Goal: Navigation & Orientation: Find specific page/section

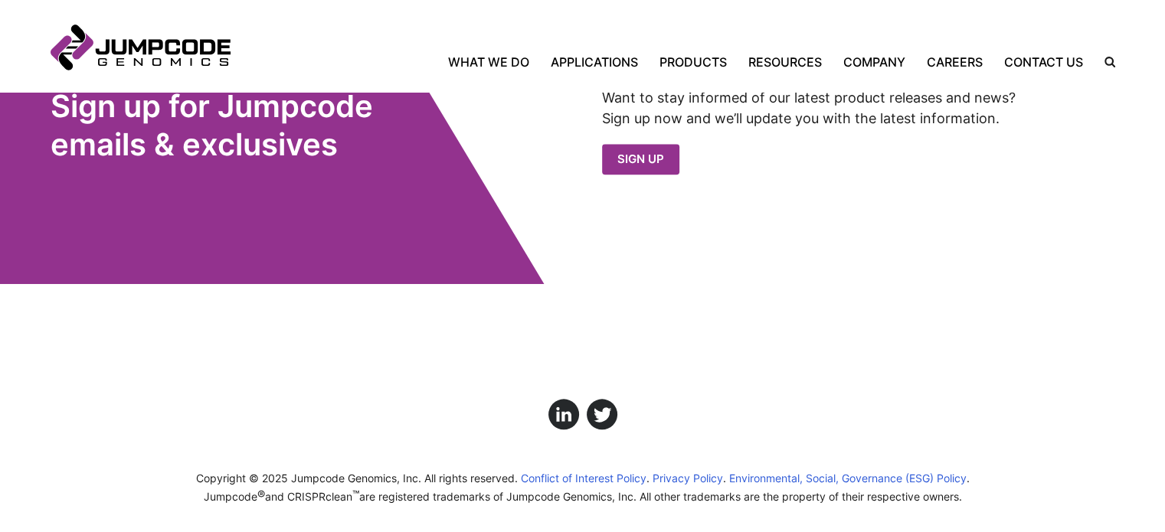
scroll to position [1733, 0]
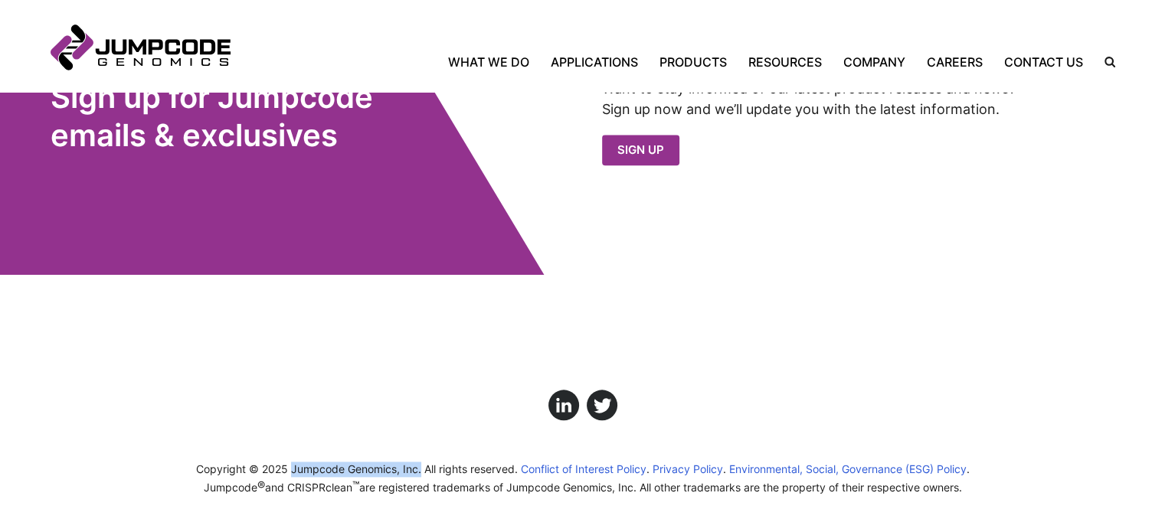
drag, startPoint x: 290, startPoint y: 467, endPoint x: 417, endPoint y: 468, distance: 127.1
click at [417, 468] on span "Copyright © 2025 Jumpcode Genomics, Inc. All rights reserved." at bounding box center [357, 469] width 322 height 13
copy span "Jumpcode Genomics, Inc."
click at [1075, 64] on link "Contact Us" at bounding box center [1043, 62] width 100 height 18
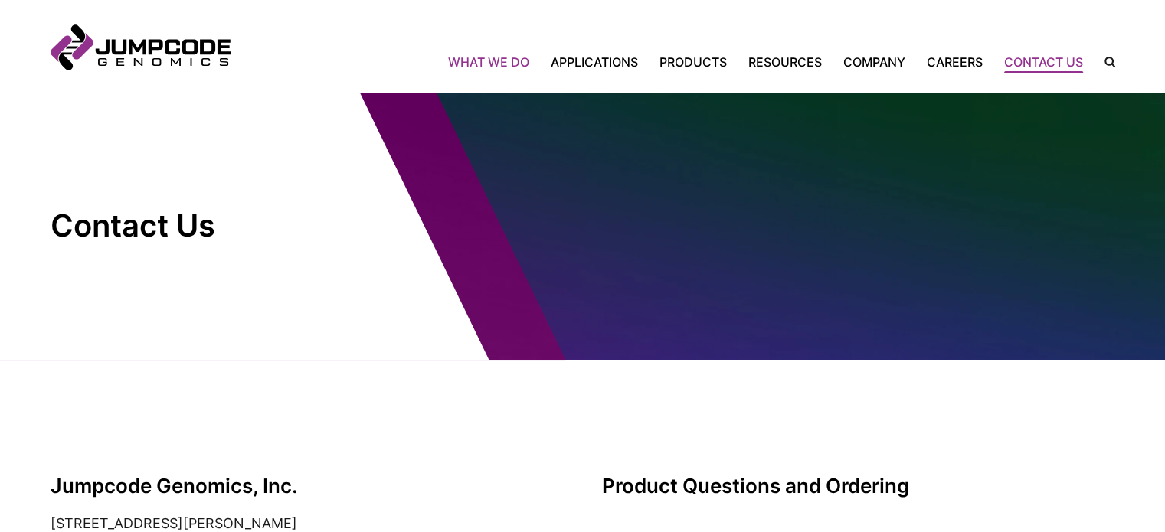
click at [489, 67] on link "What We Do" at bounding box center [494, 62] width 92 height 18
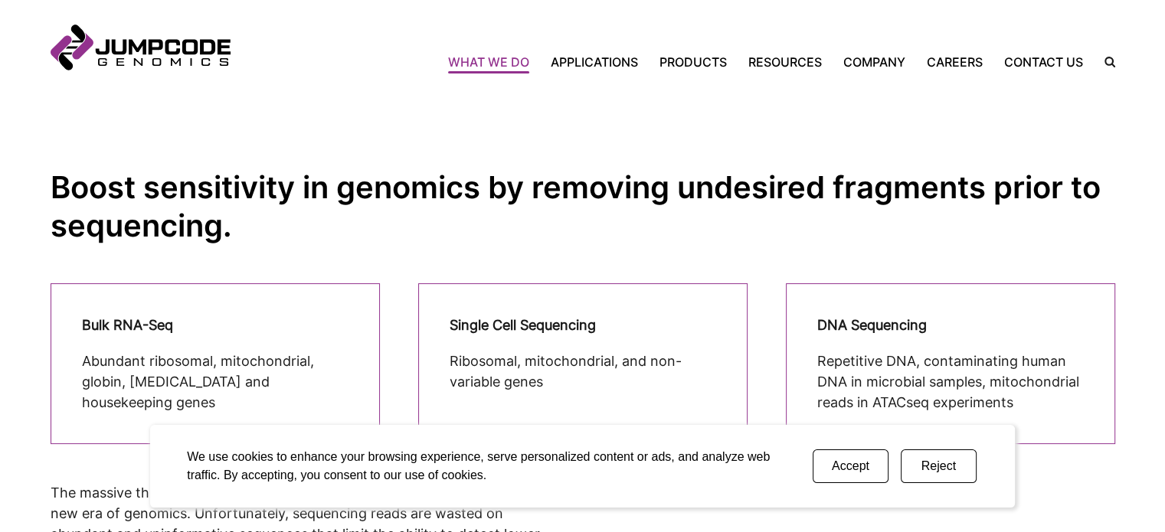
scroll to position [689, 0]
